Goal: Find specific page/section: Find specific page/section

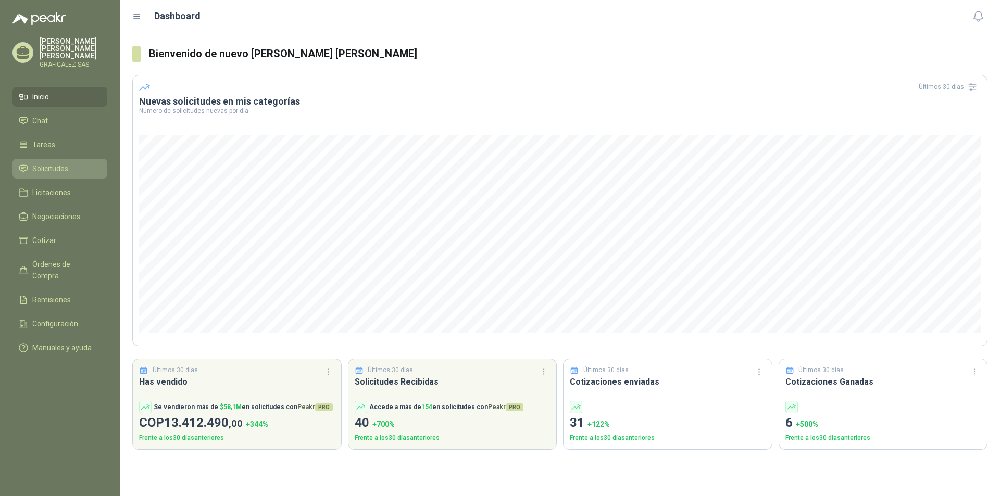
click at [70, 170] on li "Solicitudes" at bounding box center [60, 168] width 82 height 11
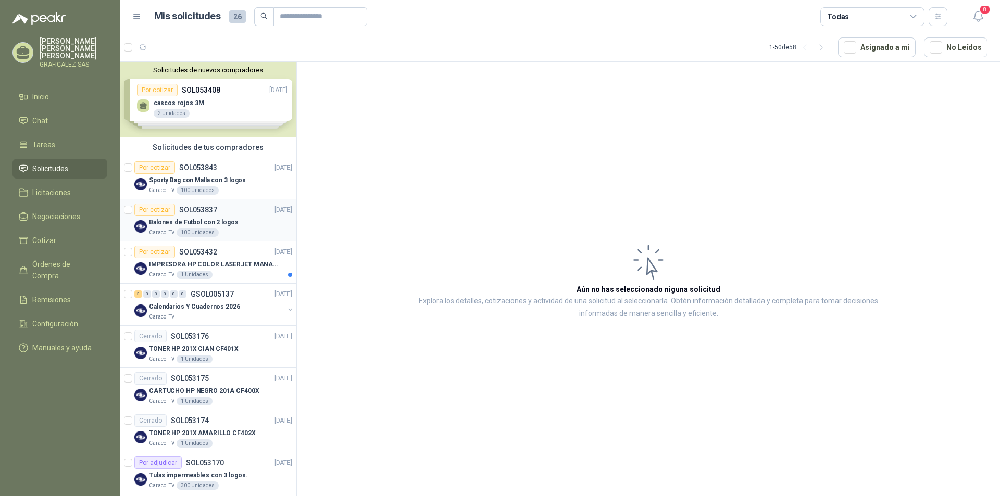
click at [249, 222] on div "Balones de Futbol con 2 logos" at bounding box center [220, 222] width 143 height 12
